Goal: Navigation & Orientation: Find specific page/section

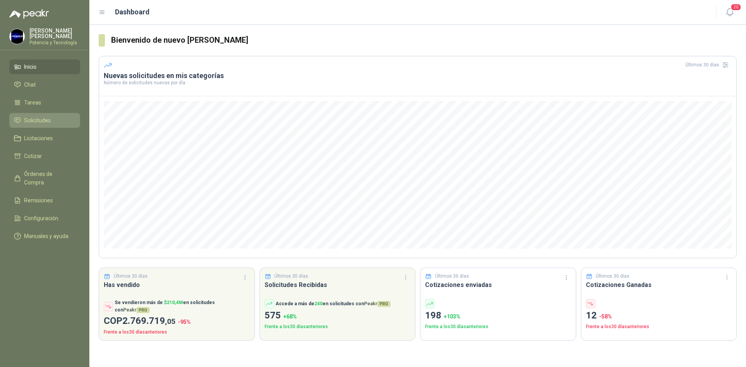
click at [51, 120] on span "Solicitudes" at bounding box center [37, 120] width 27 height 9
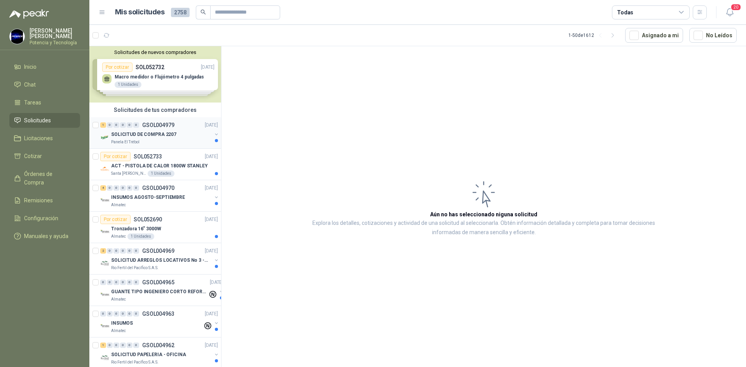
click at [139, 141] on div "Panela El Trébol" at bounding box center [161, 142] width 101 height 6
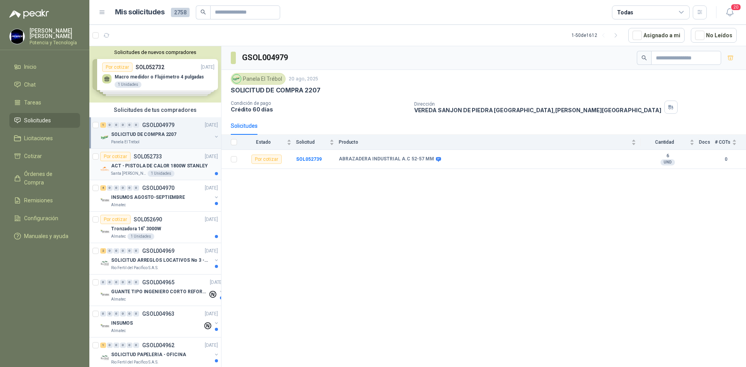
click at [120, 171] on p "Santa [PERSON_NAME]" at bounding box center [128, 174] width 35 height 6
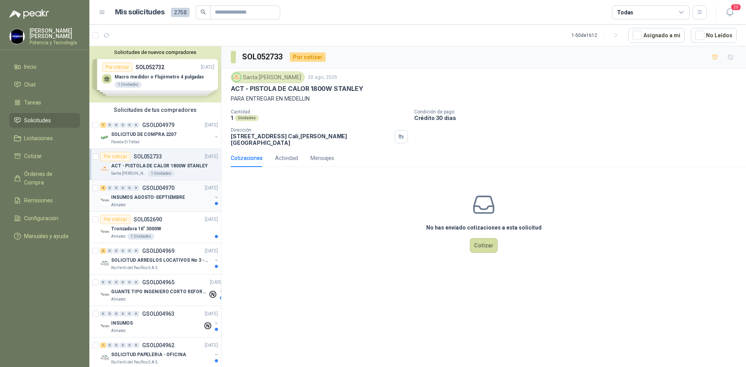
click at [124, 196] on p "INSUMOS AGOSTO-SEPTIEMBRE" at bounding box center [148, 197] width 74 height 7
